Goal: Task Accomplishment & Management: Manage account settings

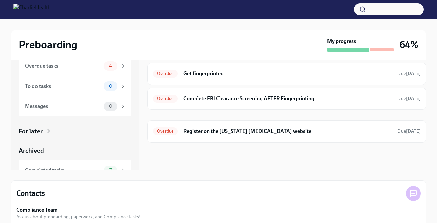
scroll to position [55, 0]
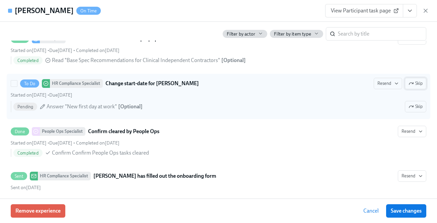
scroll to position [138, 0]
click at [415, 82] on span "Skip" at bounding box center [416, 83] width 14 height 7
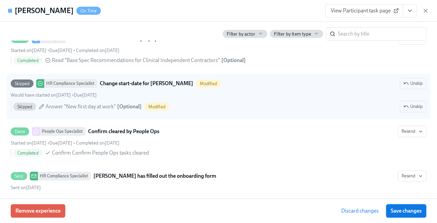
click at [404, 210] on span "Save changes" at bounding box center [406, 210] width 31 height 7
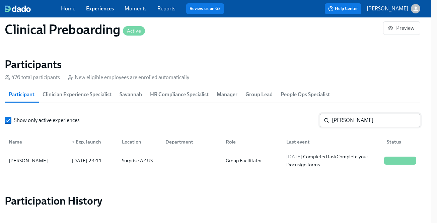
click at [337, 117] on input "[PERSON_NAME]" at bounding box center [376, 120] width 88 height 13
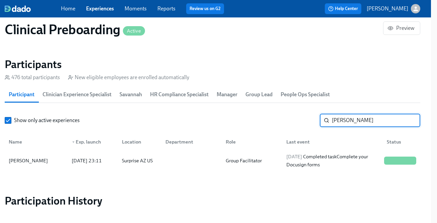
click at [337, 117] on input "[PERSON_NAME]" at bounding box center [376, 120] width 88 height 13
paste input "[PERSON_NAME]"
type input "[PERSON_NAME]"
click at [260, 164] on div "Group Facilitator" at bounding box center [244, 161] width 42 height 8
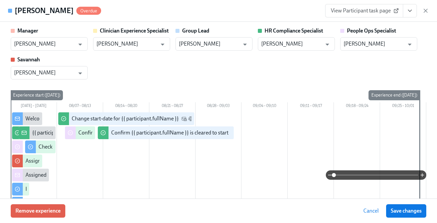
click at [409, 10] on icon "View task page" at bounding box center [410, 10] width 7 height 7
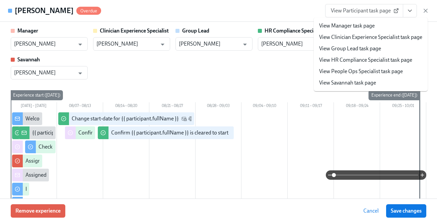
click at [368, 61] on link "View HR Compliance Specialist task page" at bounding box center [365, 59] width 93 height 7
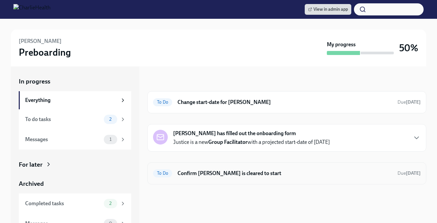
click at [257, 180] on div "To Do Confirm Justice Graham is cleared to start Due Aug 31st" at bounding box center [286, 173] width 279 height 22
click at [251, 174] on h6 "Confirm [PERSON_NAME] is cleared to start" at bounding box center [285, 173] width 215 height 7
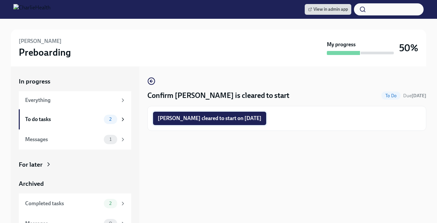
click at [202, 116] on span "Justice Graham cleared to start on 08/18/2025" at bounding box center [210, 118] width 104 height 7
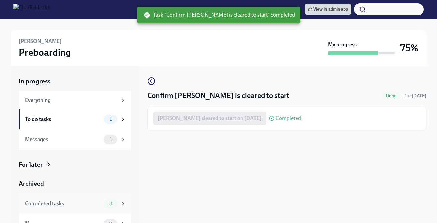
click at [107, 200] on div "3" at bounding box center [110, 203] width 13 height 9
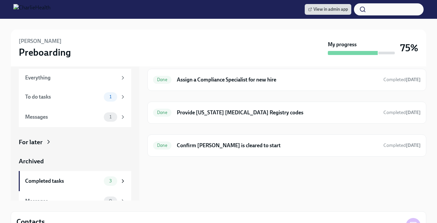
scroll to position [11, 0]
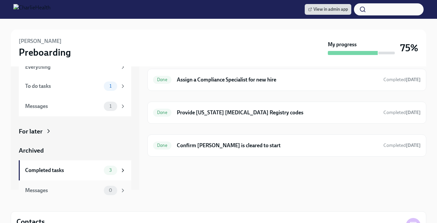
click at [115, 190] on span "0" at bounding box center [110, 190] width 11 height 5
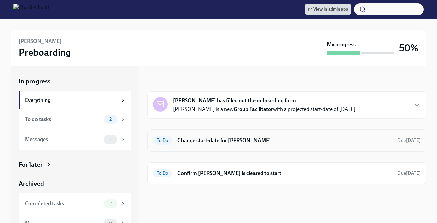
click at [241, 135] on div "To Do Change start-date for [PERSON_NAME] Due [DATE]" at bounding box center [287, 140] width 268 height 11
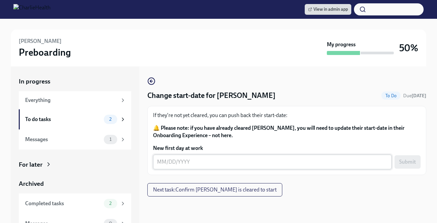
click at [195, 163] on textarea "New first day at work" at bounding box center [272, 162] width 231 height 8
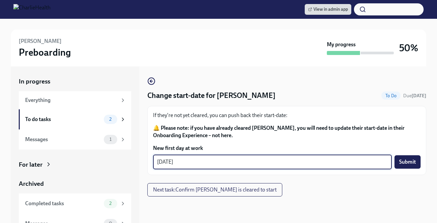
type textarea "08/19/2025"
click at [395, 160] on div "08/19/2025 x ​ Submit" at bounding box center [287, 162] width 268 height 15
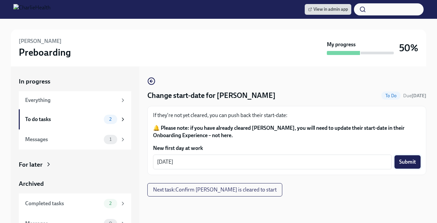
click at [403, 161] on span "Submit" at bounding box center [408, 162] width 17 height 7
